Goal: Information Seeking & Learning: Understand process/instructions

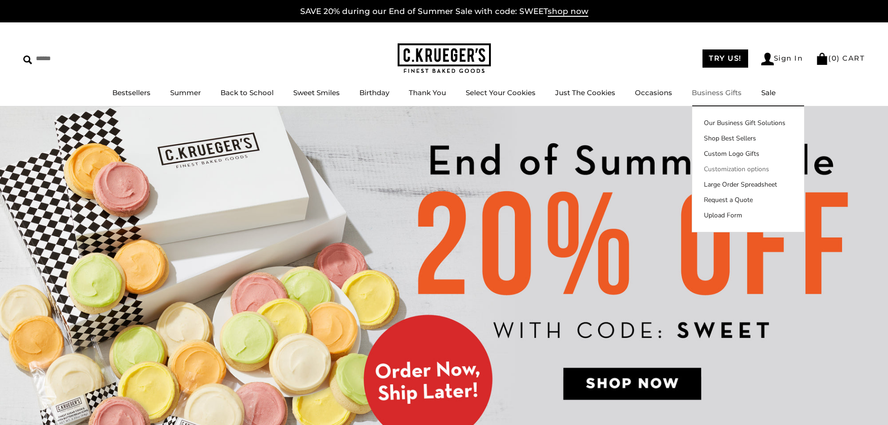
click at [722, 168] on link "Customization options" at bounding box center [748, 169] width 112 height 10
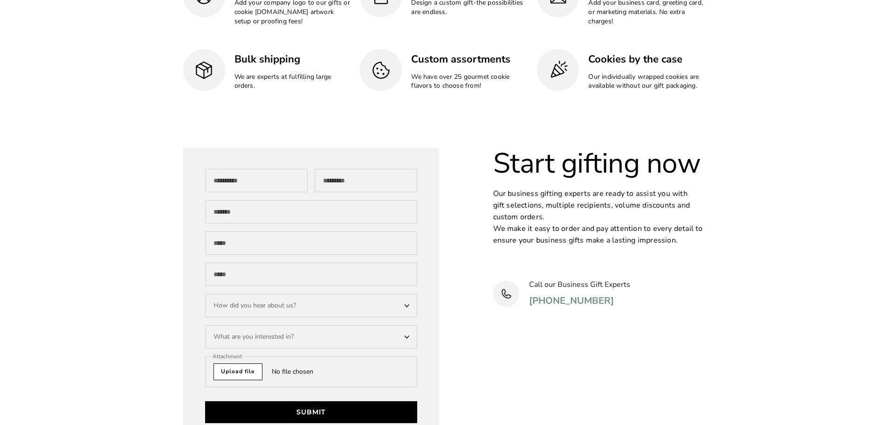
scroll to position [2214, 0]
